Goal: Check status

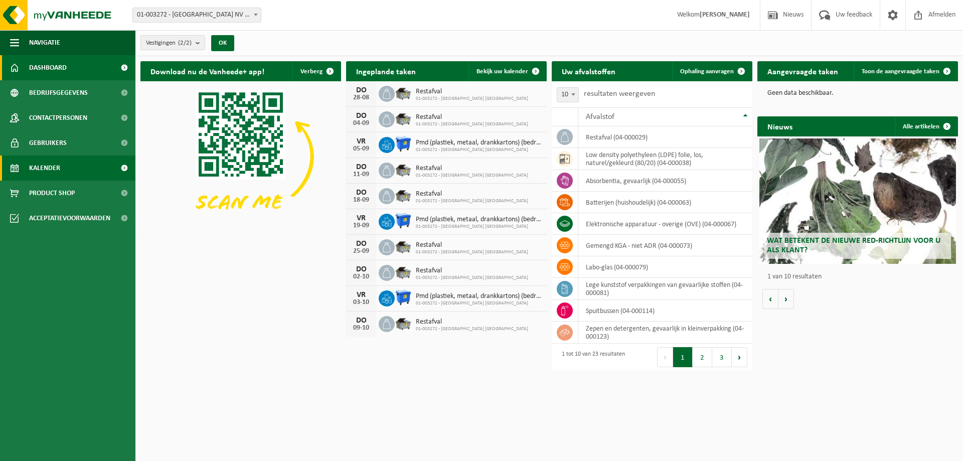
click at [74, 166] on link "Kalender" at bounding box center [67, 168] width 135 height 25
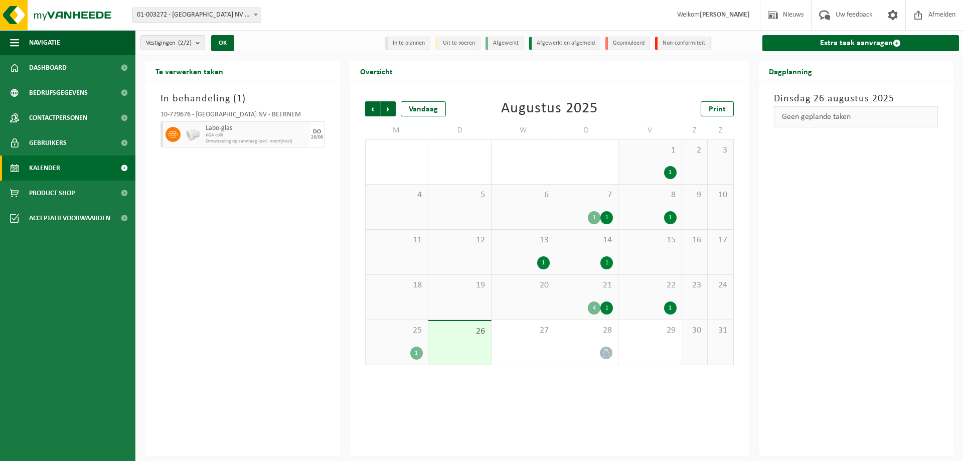
click at [286, 269] on div "In behandeling ( 1 ) 10-779676 - BELGOSUC NV - BEERNEM Labo-glas KGA colli Omwi…" at bounding box center [243, 268] width 195 height 375
click at [400, 336] on div "25 1" at bounding box center [397, 342] width 62 height 45
